Goal: Manage account settings

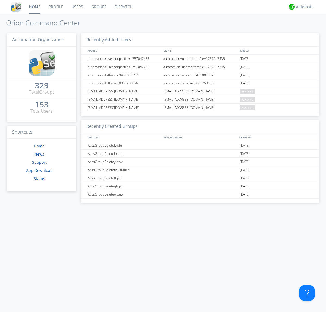
click at [98, 7] on link "Groups" at bounding box center [98, 7] width 23 height 14
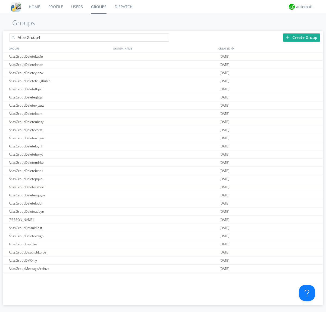
type input "AtlasGroup4"
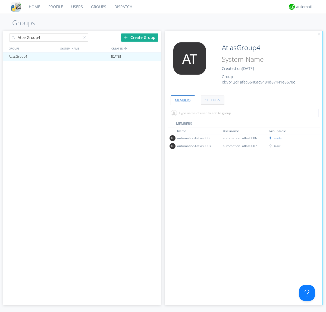
click at [212, 100] on link "SETTINGS" at bounding box center [212, 100] width 23 height 10
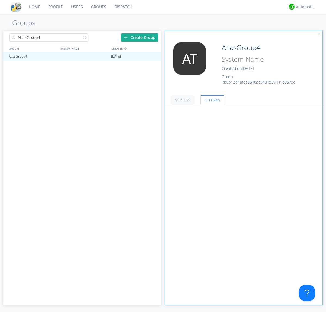
click at [0, 0] on span at bounding box center [0, 0] width 0 height 0
click at [0, 0] on input "radio" at bounding box center [0, 0] width 0 height 0
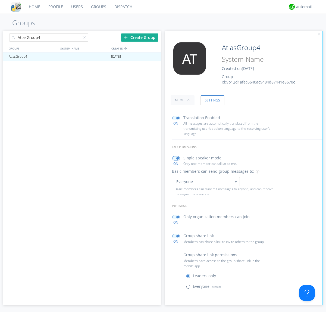
click at [189, 287] on span at bounding box center [189, 287] width 7 height 7
click at [0, 0] on input "radio" at bounding box center [0, 0] width 0 height 0
click at [305, 7] on div "automation+atlas" at bounding box center [306, 6] width 20 height 5
